Goal: Transaction & Acquisition: Purchase product/service

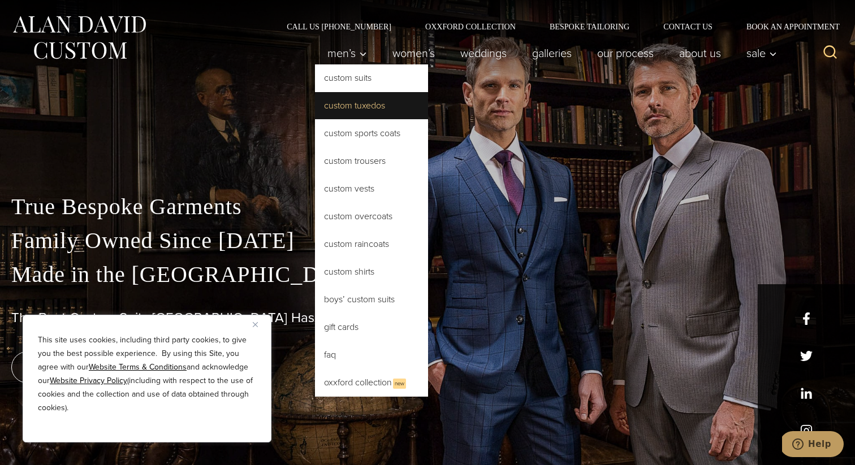
click at [364, 105] on link "Custom Tuxedos" at bounding box center [371, 105] width 113 height 27
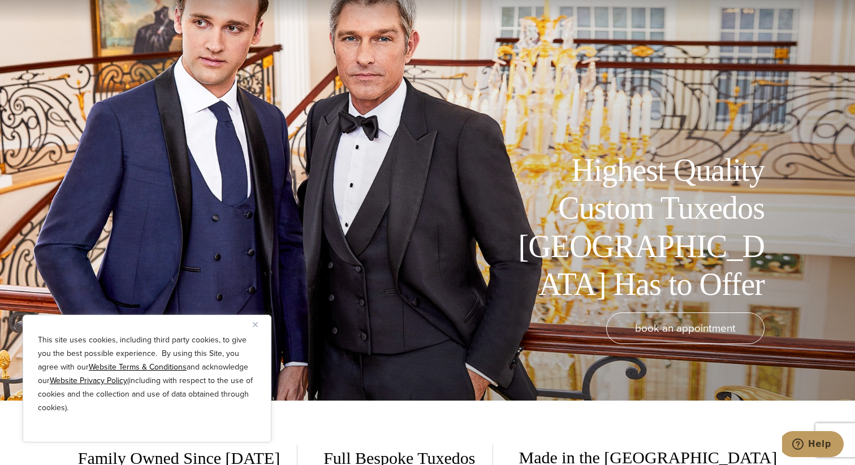
scroll to position [69, 0]
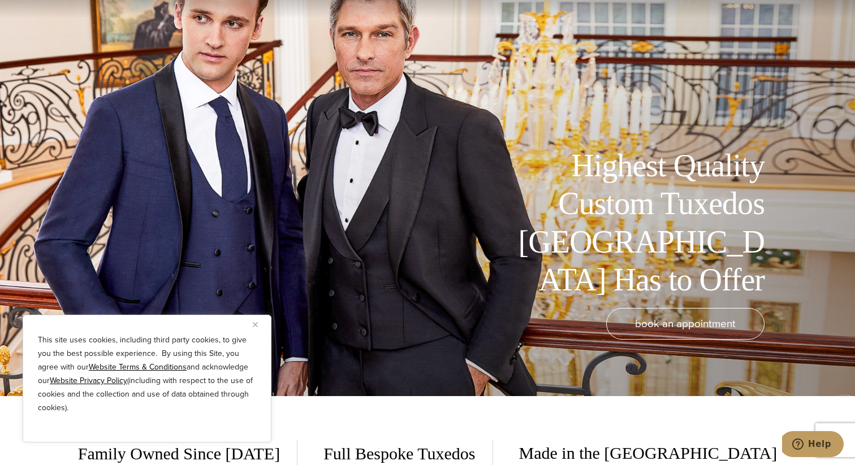
click at [257, 326] on img "Close" at bounding box center [255, 324] width 5 height 5
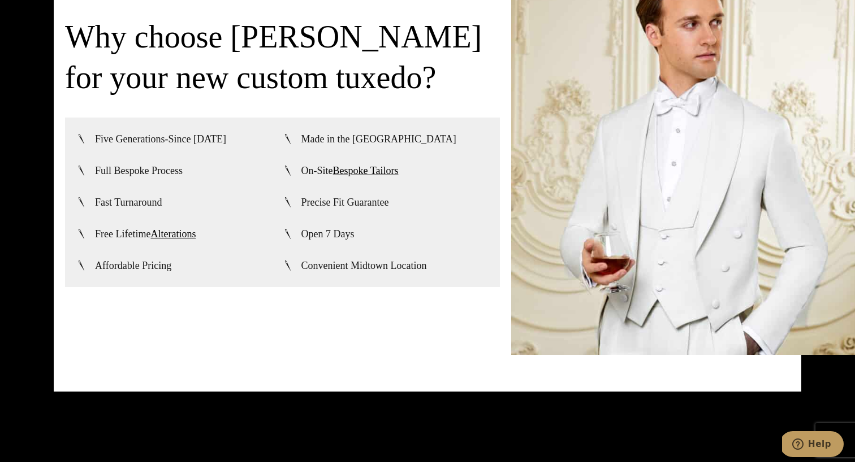
scroll to position [2841, 0]
